Goal: Find specific page/section: Find specific page/section

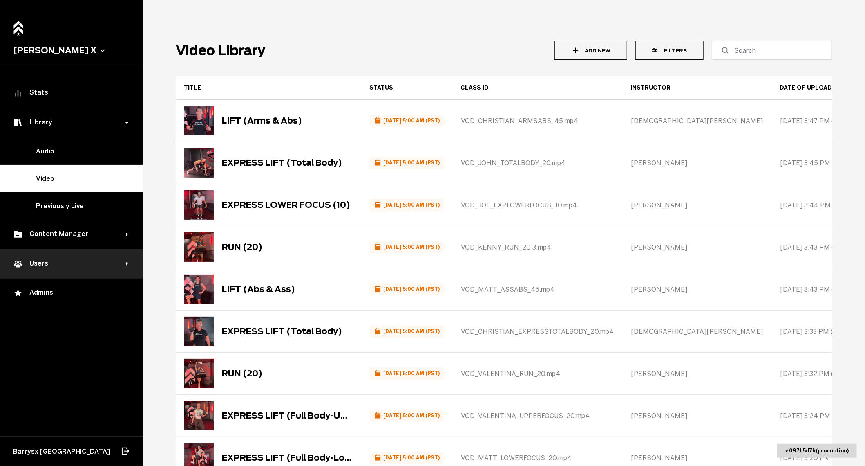
click at [40, 264] on div "Users" at bounding box center [69, 264] width 113 height 10
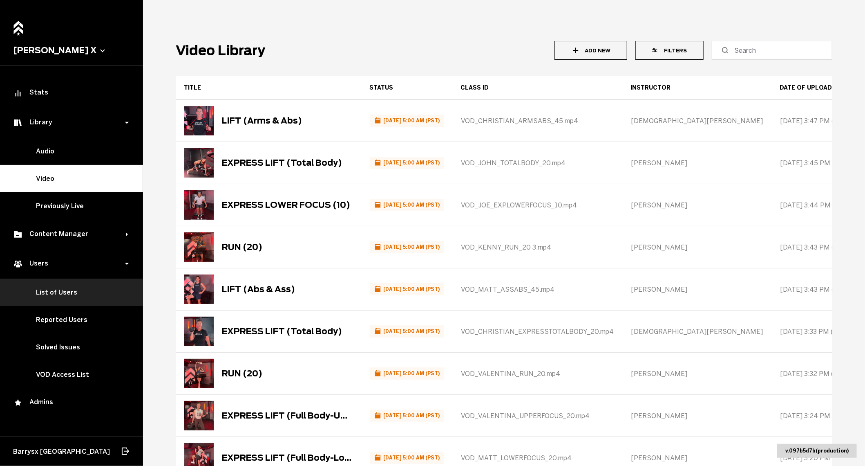
click at [63, 290] on link "List of Users" at bounding box center [71, 291] width 143 height 27
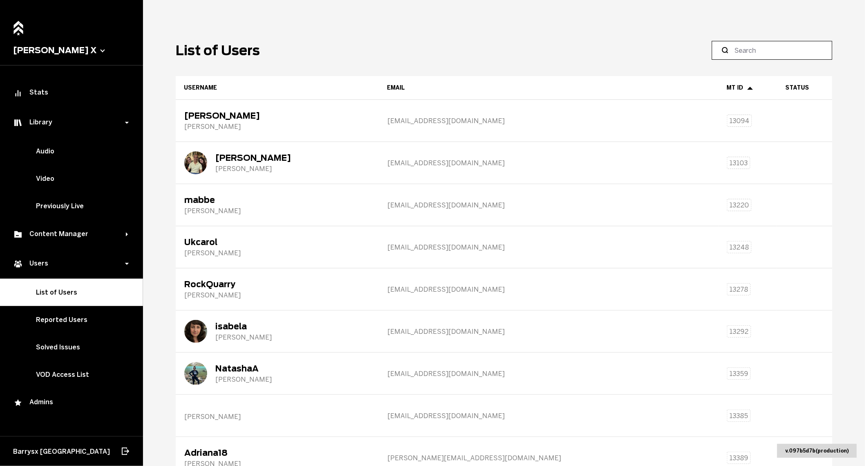
click at [760, 51] on input at bounding box center [775, 50] width 81 height 10
paste input "[PERSON_NAME][EMAIL_ADDRESS][DOMAIN_NAME]"
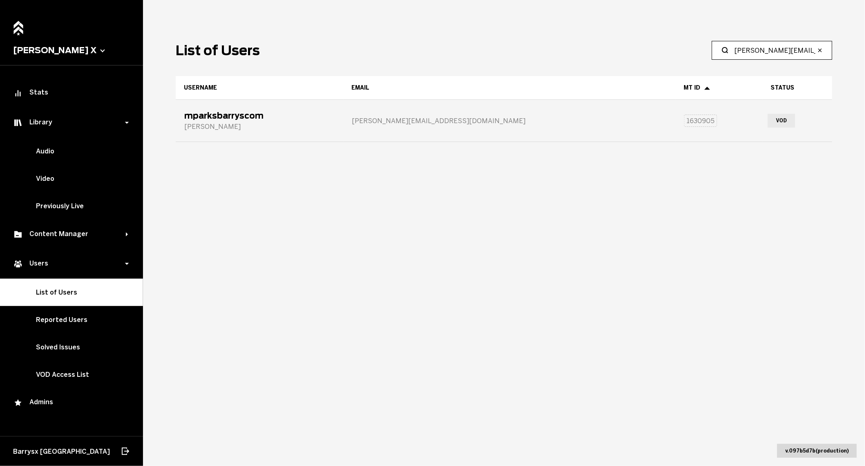
type input "[PERSON_NAME][EMAIL_ADDRESS][DOMAIN_NAME]"
click at [202, 124] on div "[PERSON_NAME]" at bounding box center [223, 127] width 79 height 8
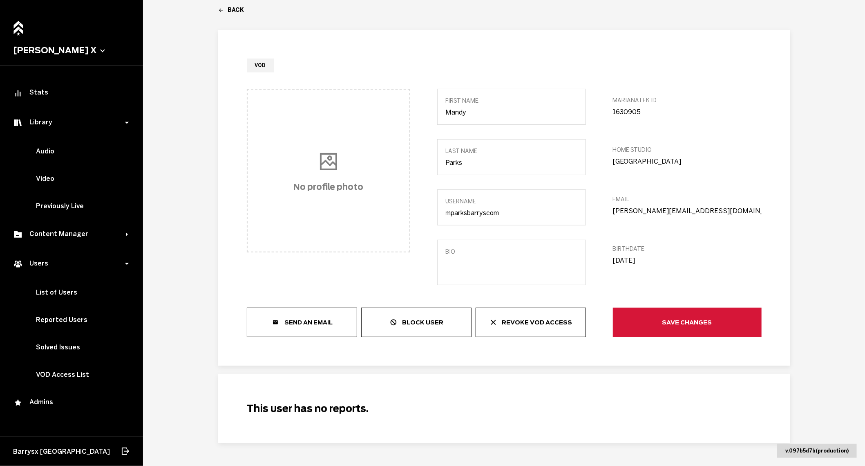
scroll to position [32, 0]
